Goal: Task Accomplishment & Management: Manage account settings

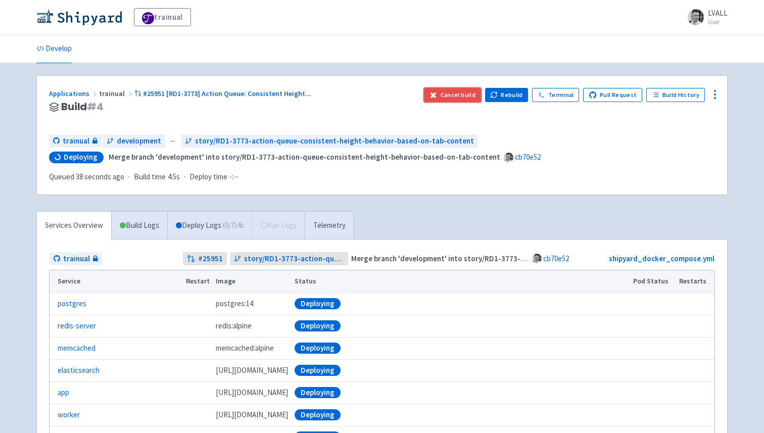
click at [464, 92] on button "Cancel build" at bounding box center [452, 95] width 57 height 14
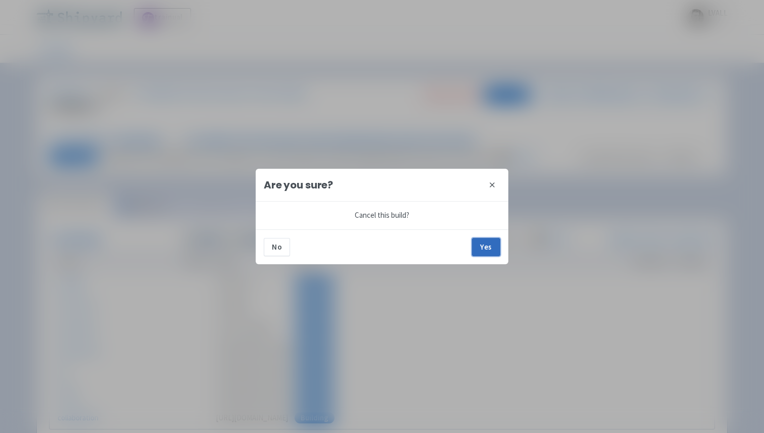
click at [487, 247] on button "Yes" at bounding box center [486, 247] width 28 height 18
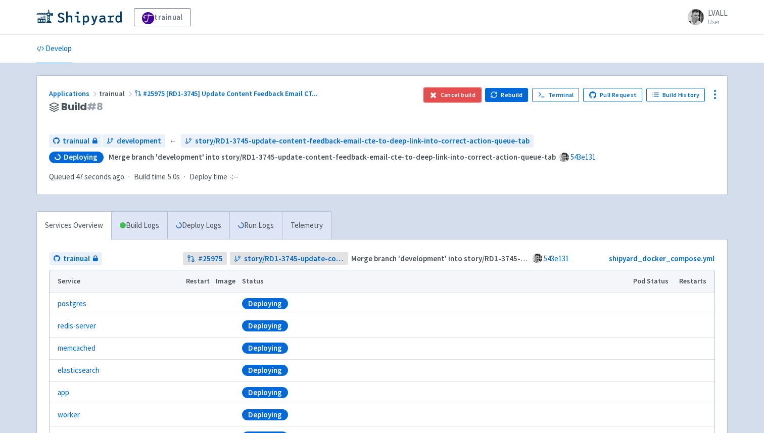
click at [457, 97] on button "Cancel build" at bounding box center [452, 95] width 57 height 14
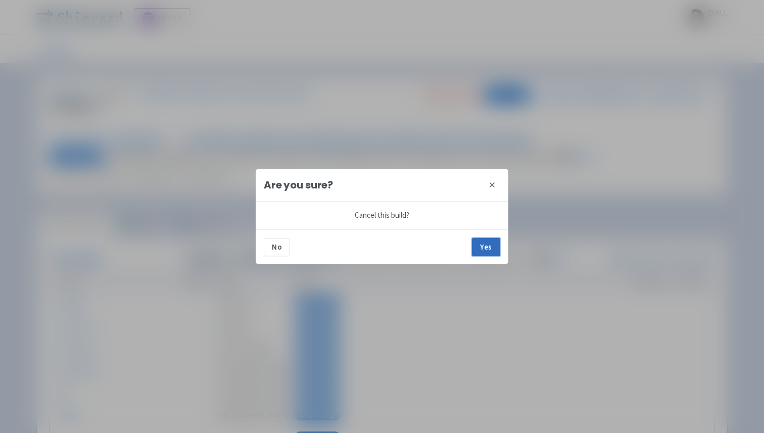
click at [484, 246] on button "Yes" at bounding box center [486, 247] width 28 height 18
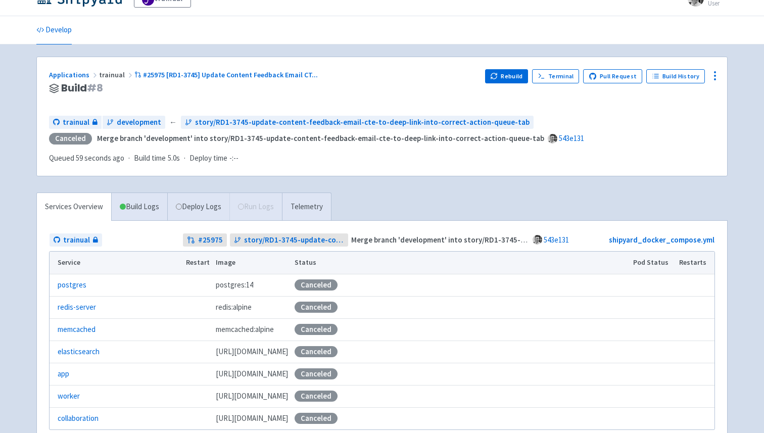
scroll to position [5, 0]
